Goal: Information Seeking & Learning: Learn about a topic

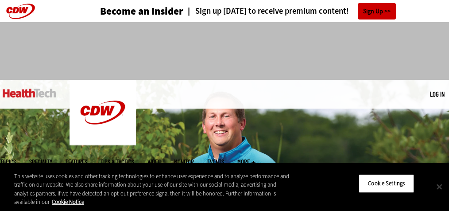
click at [436, 185] on button "Close" at bounding box center [438, 186] width 19 height 19
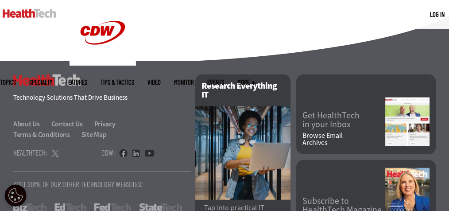
scroll to position [2240, 0]
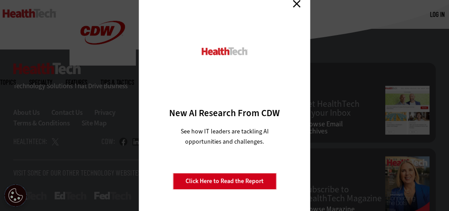
click at [295, 3] on link "Close" at bounding box center [296, 3] width 13 height 13
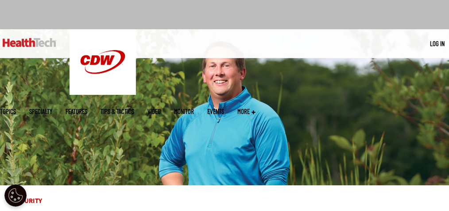
scroll to position [45, 0]
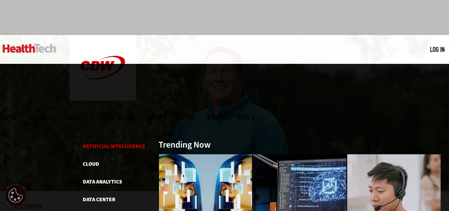
click at [107, 143] on link "Artificial Intelligence" at bounding box center [114, 146] width 62 height 7
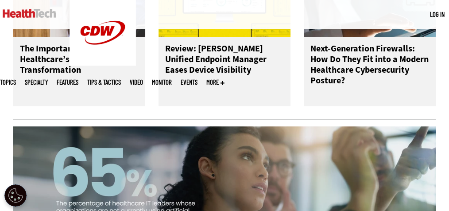
scroll to position [788, 0]
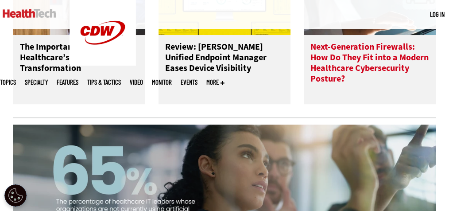
click at [334, 84] on h3 "Next-Generation Firewalls: How Do They Fit into a Modern Healthcare Cybersecuri…" at bounding box center [369, 63] width 119 height 42
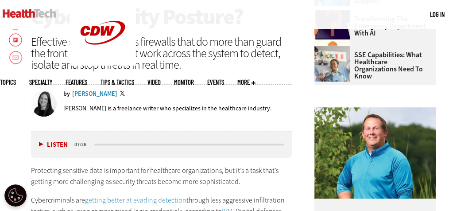
scroll to position [346, 0]
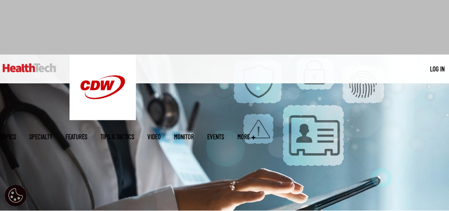
scroll to position [0, 0]
